Goal: Information Seeking & Learning: Learn about a topic

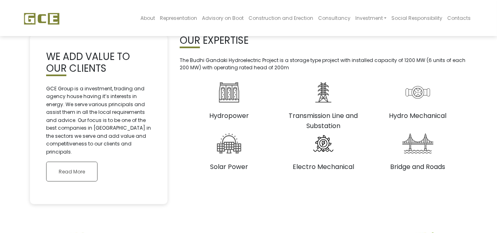
scroll to position [162, 0]
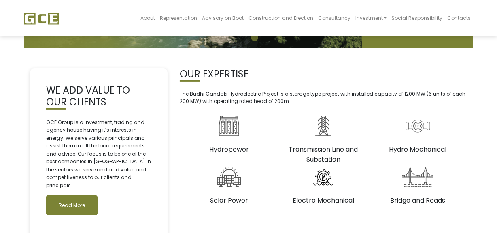
click at [81, 195] on link "Read More" at bounding box center [71, 205] width 51 height 20
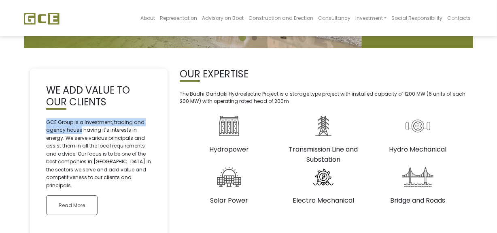
drag, startPoint x: 48, startPoint y: 119, endPoint x: 81, endPoint y: 129, distance: 34.2
click at [81, 129] on p "GCE Group is a investment, trading and agency house having it’s interests in en…" at bounding box center [98, 153] width 105 height 71
copy p "GCE Group is a investment, trading and agency house"
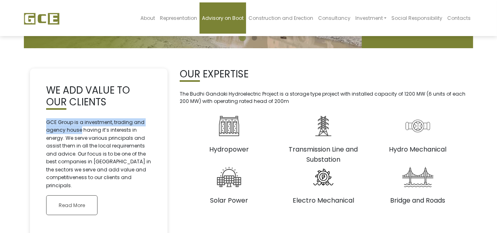
click at [239, 23] on link "Advisory on Boot" at bounding box center [222, 17] width 47 height 31
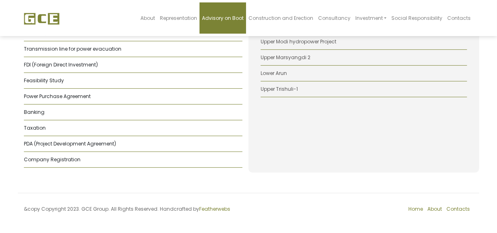
scroll to position [77, 0]
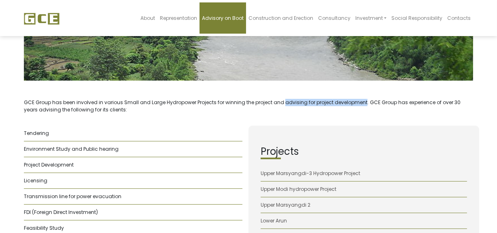
copy p "advising for project development"
drag, startPoint x: 281, startPoint y: 101, endPoint x: 360, endPoint y: 103, distance: 78.5
click at [360, 103] on p "GCE Group has been involved in various Small and Large Hydropower Projects for …" at bounding box center [248, 106] width 449 height 15
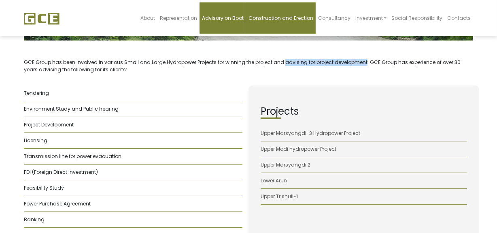
scroll to position [188, 0]
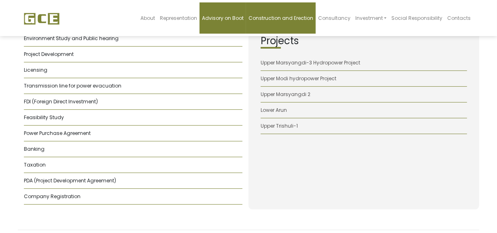
click at [274, 19] on span "Construction and Erection" at bounding box center [280, 18] width 65 height 7
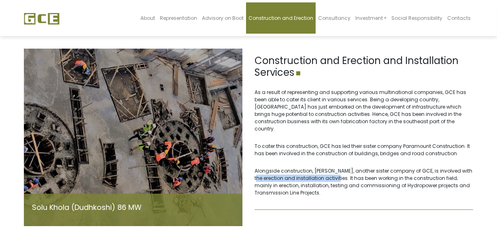
drag, startPoint x: 253, startPoint y: 170, endPoint x: 336, endPoint y: 174, distance: 83.0
click at [336, 174] on div "Construction and Erection and Installation Services As a result of representing…" at bounding box center [363, 137] width 231 height 177
copy p "erection and installation activities"
click at [332, 190] on article "Construction and Erection and Installation Services As a result of representing…" at bounding box center [364, 132] width 219 height 155
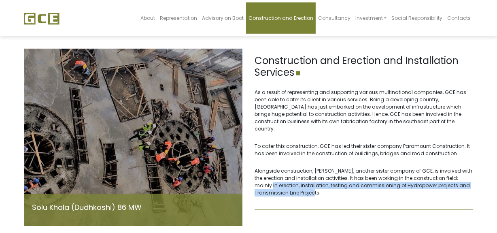
copy p "erection, installation, testing and commissioning of Hydropower projects and Tr…"
drag, startPoint x: 255, startPoint y: 176, endPoint x: 320, endPoint y: 186, distance: 65.5
click at [320, 186] on p "Alongside construction, Jade Infra, another sister company of GCE, is involved …" at bounding box center [364, 181] width 219 height 29
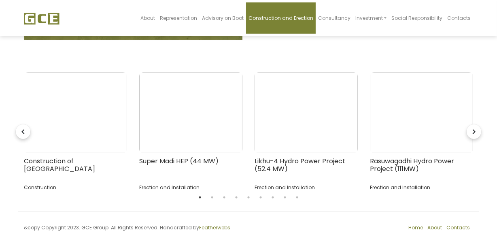
scroll to position [198, 0]
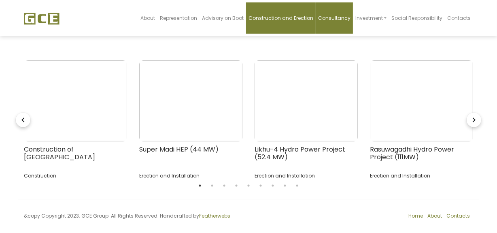
click at [347, 17] on span "Consultancy" at bounding box center [334, 18] width 32 height 7
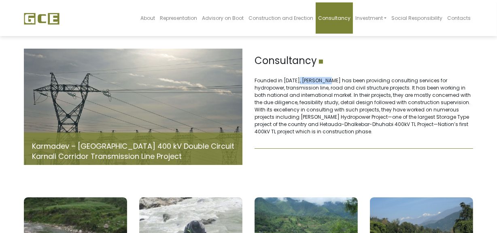
drag, startPoint x: 296, startPoint y: 81, endPoint x: 328, endPoint y: 77, distance: 31.7
click at [328, 77] on p "Founded in 2001, Jade Consult has been providing consulting services for hydrop…" at bounding box center [364, 106] width 219 height 58
copy p "Jade Consult"
click at [376, 20] on span "Investment" at bounding box center [369, 18] width 28 height 7
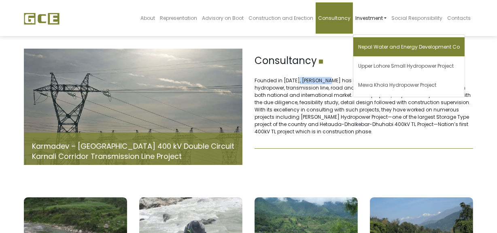
click at [382, 42] on link "Nepal Water and Energy Development Co" at bounding box center [408, 46] width 111 height 19
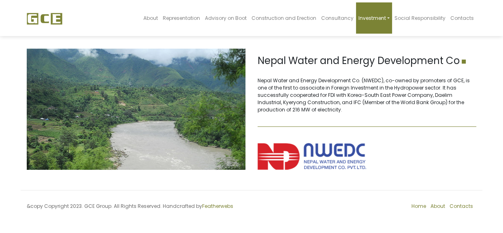
click at [392, 18] on link "Investment" at bounding box center [374, 17] width 36 height 31
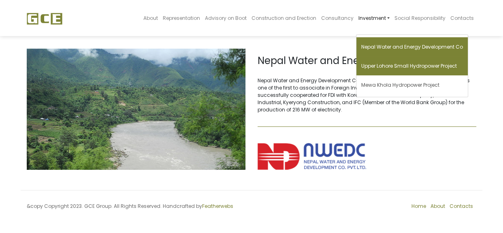
click at [398, 67] on span "Upper Lohore Small Hydropower Project" at bounding box center [408, 65] width 95 height 7
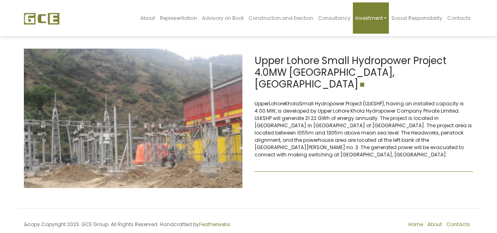
click at [380, 18] on span "Investment" at bounding box center [369, 18] width 28 height 7
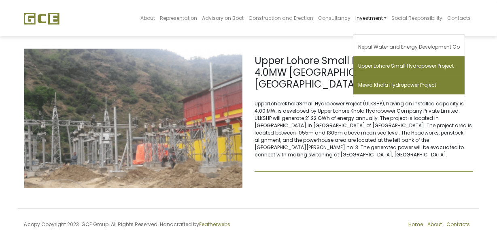
click at [388, 82] on span "Mewa Khola Hydropower Project" at bounding box center [397, 84] width 78 height 7
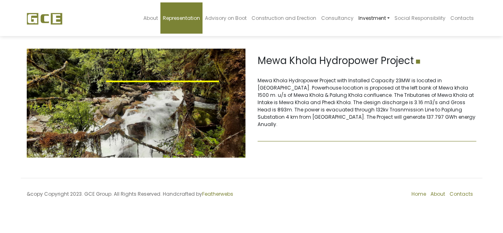
click at [184, 20] on span "Representation" at bounding box center [181, 18] width 37 height 7
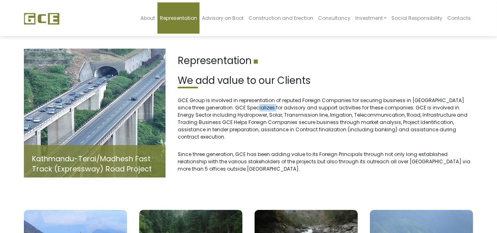
drag, startPoint x: 255, startPoint y: 108, endPoint x: 274, endPoint y: 110, distance: 19.5
click at [274, 110] on p "GCE Group is involved in representation of reputed Foreign Companies for securi…" at bounding box center [325, 119] width 295 height 44
copy p "advisory"
click at [154, 21] on span "About" at bounding box center [147, 18] width 15 height 7
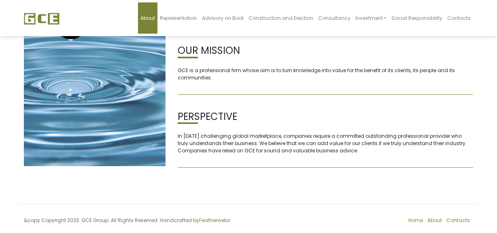
scroll to position [145, 0]
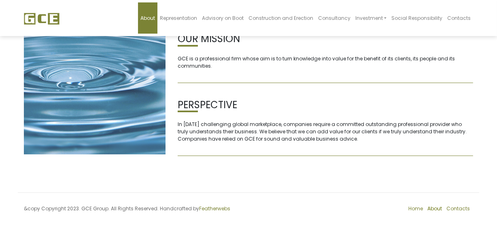
click at [439, 206] on link "About" at bounding box center [434, 208] width 15 height 7
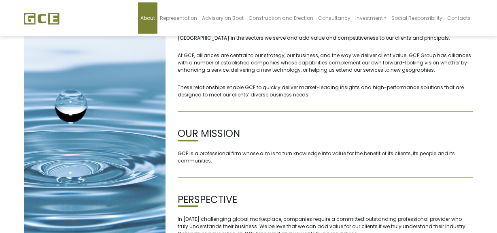
scroll to position [145, 0]
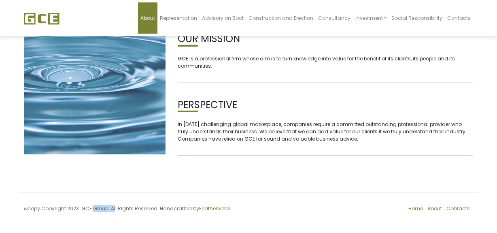
drag, startPoint x: 91, startPoint y: 209, endPoint x: 106, endPoint y: 208, distance: 15.4
click at [106, 208] on div "&copy Copyright 2023. GCE Group. All Rights Reserved. Handcrafted by Featherwebs" at bounding box center [133, 211] width 231 height 12
copy div "GCE Group"
